Goal: Transaction & Acquisition: Purchase product/service

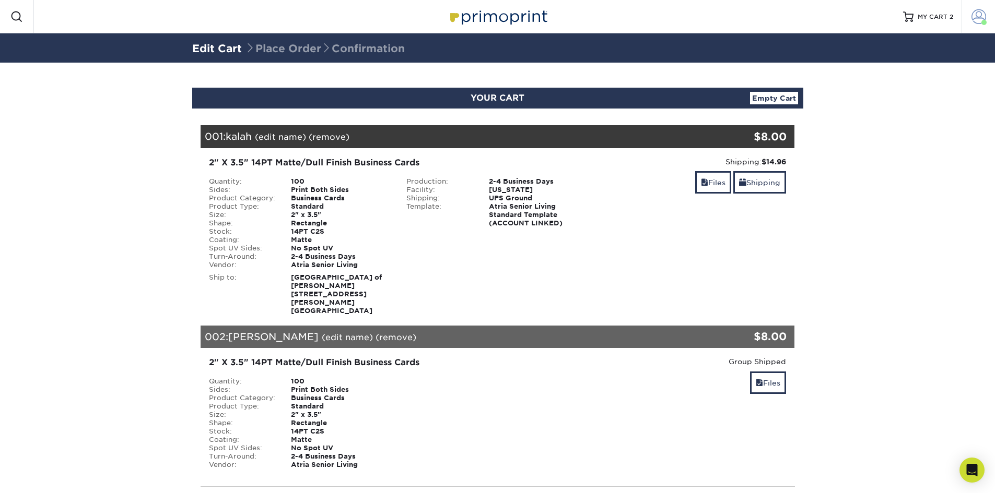
click at [983, 11] on span at bounding box center [978, 16] width 15 height 15
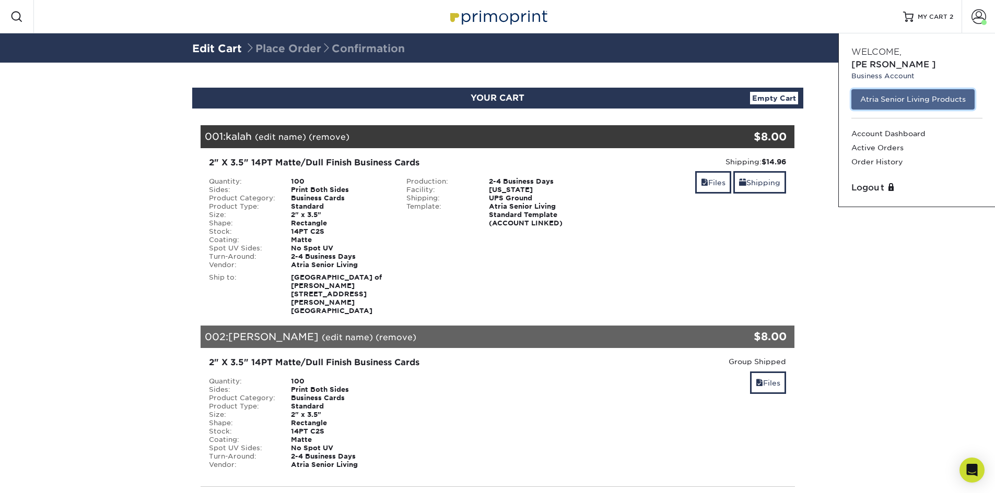
click at [897, 89] on link "Atria Senior Living Products" at bounding box center [912, 99] width 123 height 20
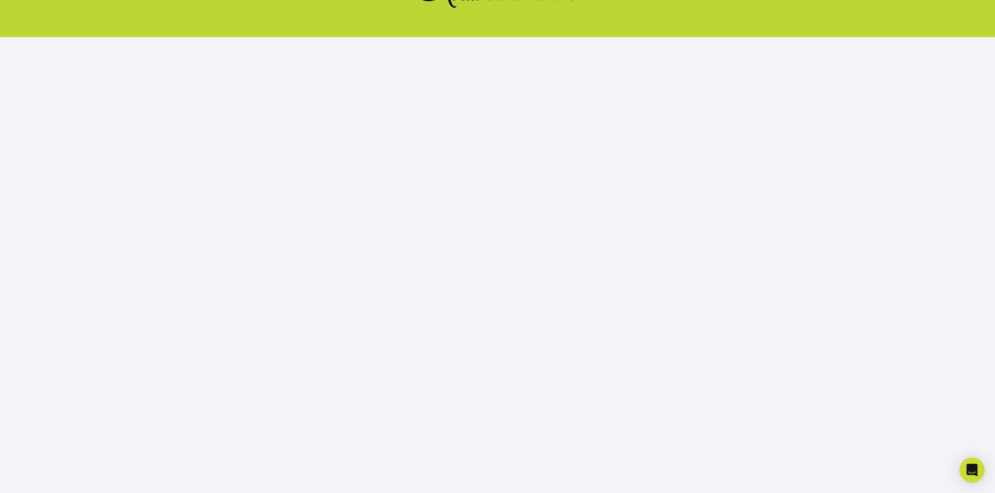
scroll to position [96, 0]
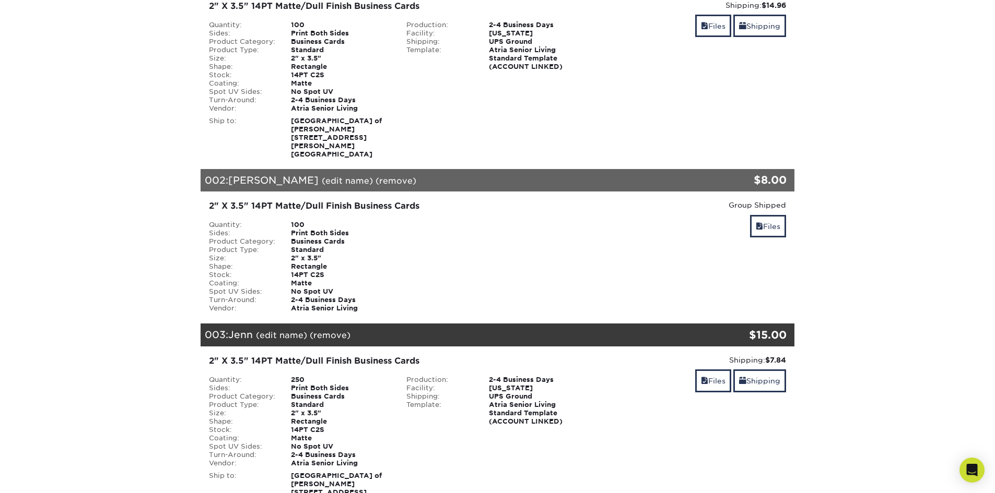
scroll to position [342, 0]
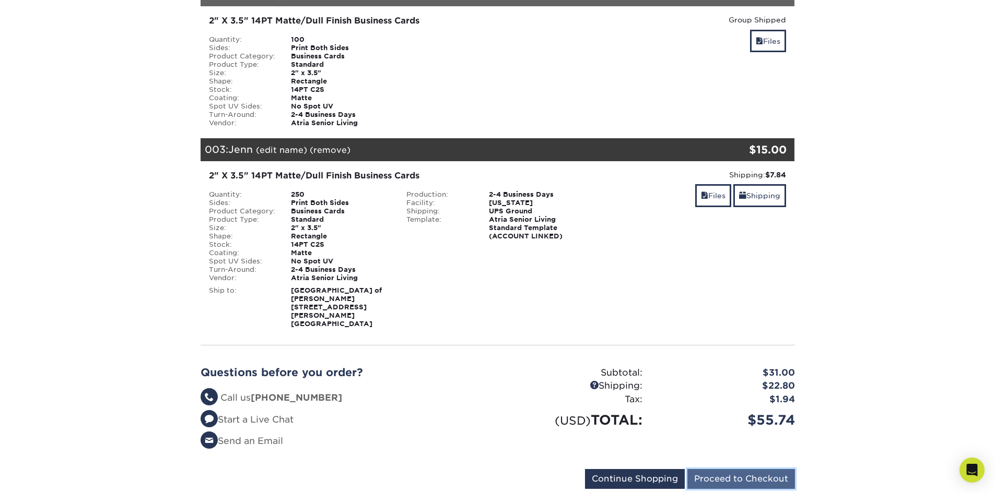
click at [747, 469] on input "Proceed to Checkout" at bounding box center [741, 479] width 108 height 20
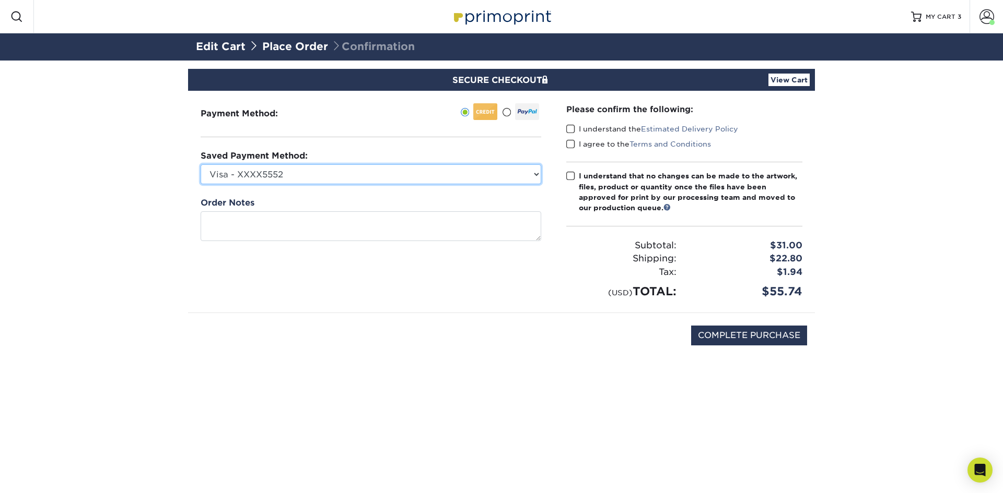
click at [303, 179] on select "Visa - XXXX5552 Visa - XXXX8840 Visa - XXXX8840 Visa - XXXX5252 Visa - XXXX1321…" at bounding box center [371, 174] width 340 height 20
click at [304, 178] on select "Visa - XXXX5552 Visa - XXXX8840 Visa - XXXX8840 Visa - XXXX5252 Visa - XXXX1321…" at bounding box center [371, 174] width 340 height 20
select select "74478"
click at [201, 164] on select "Visa - XXXX5552 Visa - XXXX8840 Visa - XXXX8840 Visa - XXXX5252 Visa - XXXX1321…" at bounding box center [371, 174] width 340 height 20
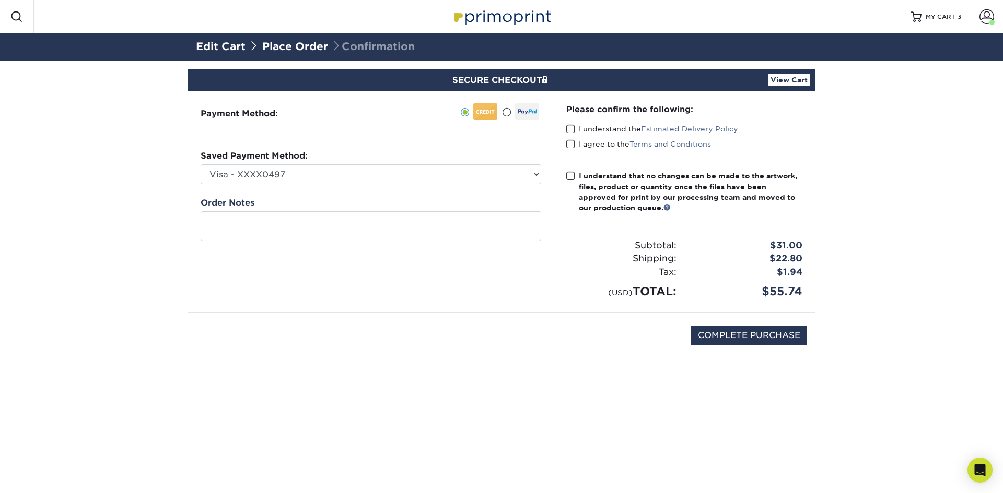
drag, startPoint x: 574, startPoint y: 131, endPoint x: 580, endPoint y: 133, distance: 5.6
click at [576, 130] on label "I understand the Estimated Delivery Policy" at bounding box center [652, 129] width 172 height 10
click at [0, 0] on input "I understand the Estimated Delivery Policy" at bounding box center [0, 0] width 0 height 0
click at [571, 147] on span at bounding box center [570, 144] width 9 height 10
click at [0, 0] on input "I agree to the Terms and Conditions" at bounding box center [0, 0] width 0 height 0
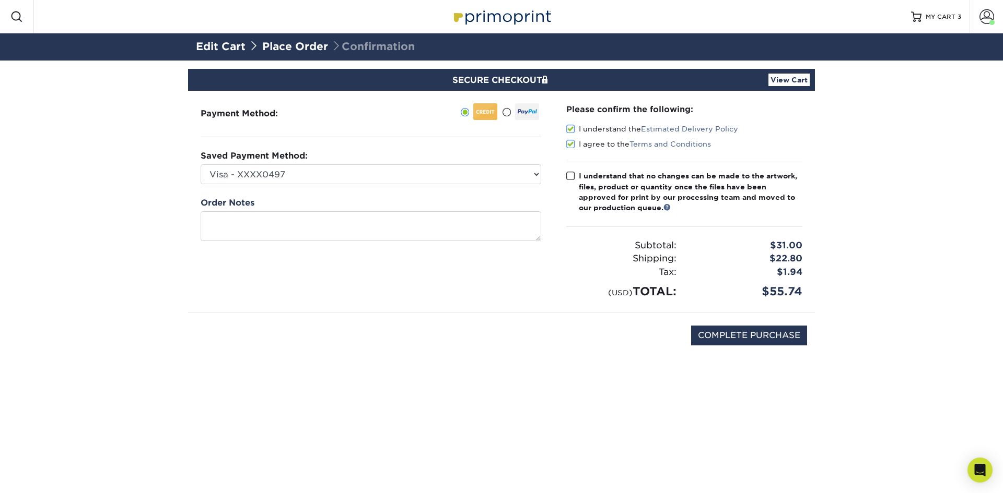
drag, startPoint x: 571, startPoint y: 177, endPoint x: 576, endPoint y: 180, distance: 6.3
click at [571, 176] on span at bounding box center [570, 176] width 9 height 10
click at [0, 0] on input "I understand that no changes can be made to the artwork, files, product or quan…" at bounding box center [0, 0] width 0 height 0
click at [755, 339] on input "COMPLETE PURCHASE" at bounding box center [749, 336] width 116 height 20
type input "PROCESSING, PLEASE WAIT..."
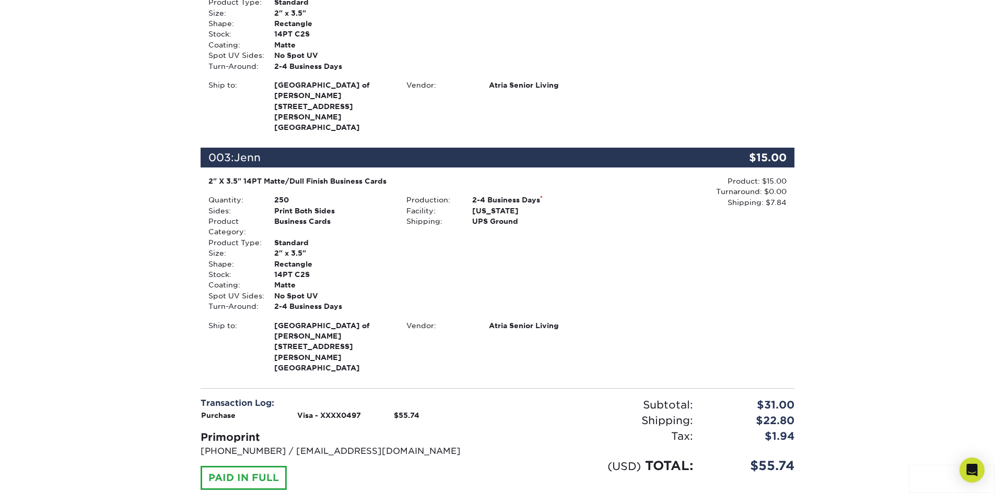
scroll to position [553, 0]
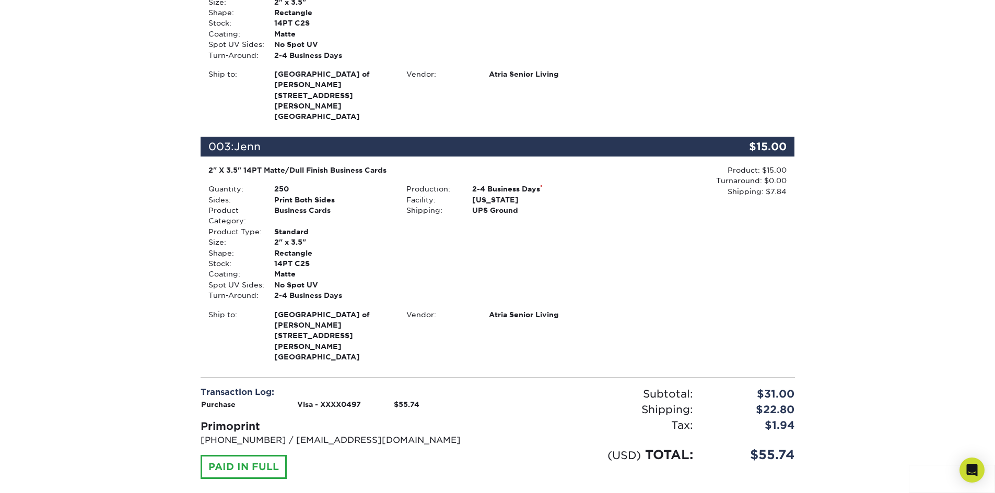
drag, startPoint x: 744, startPoint y: 447, endPoint x: 774, endPoint y: 428, distance: 35.6
